Goal: Task Accomplishment & Management: Use online tool/utility

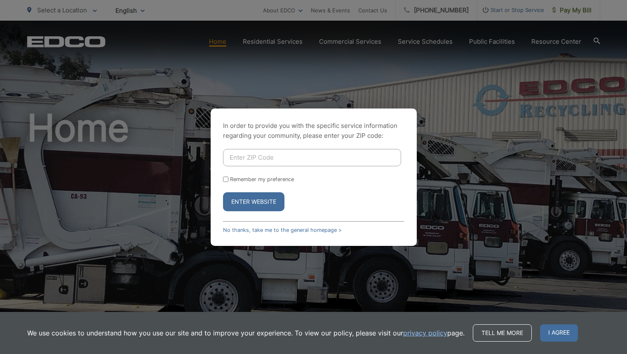
click at [291, 158] on input "Enter ZIP Code" at bounding box center [312, 157] width 178 height 17
type input "92102"
click at [233, 200] on button "Enter Website" at bounding box center [253, 201] width 61 height 19
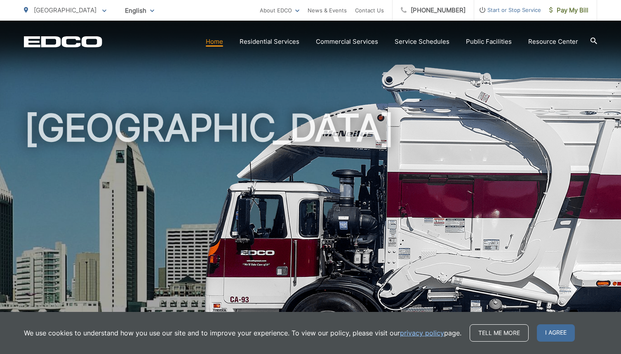
click at [512, 9] on span "Start or Stop Service" at bounding box center [507, 10] width 67 height 10
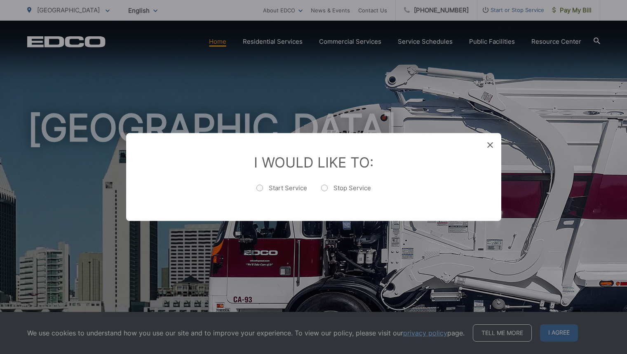
click at [489, 148] on span at bounding box center [490, 145] width 6 height 8
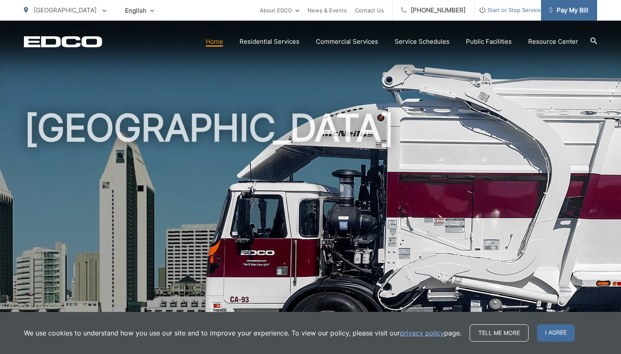
click at [573, 7] on span "Pay My Bill" at bounding box center [568, 10] width 39 height 10
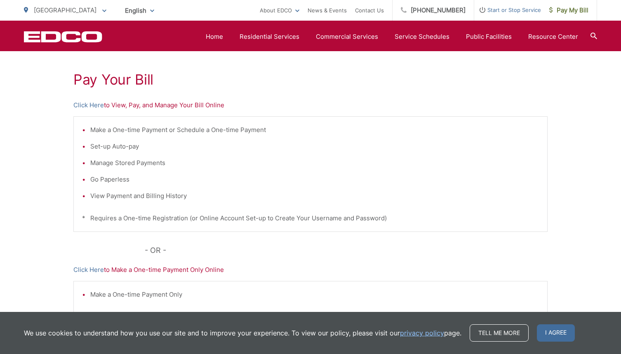
scroll to position [124, 0]
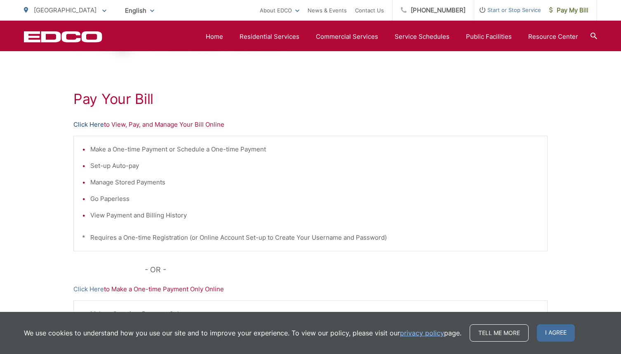
click at [88, 124] on link "Click Here" at bounding box center [88, 125] width 31 height 10
